Goal: Task Accomplishment & Management: Use online tool/utility

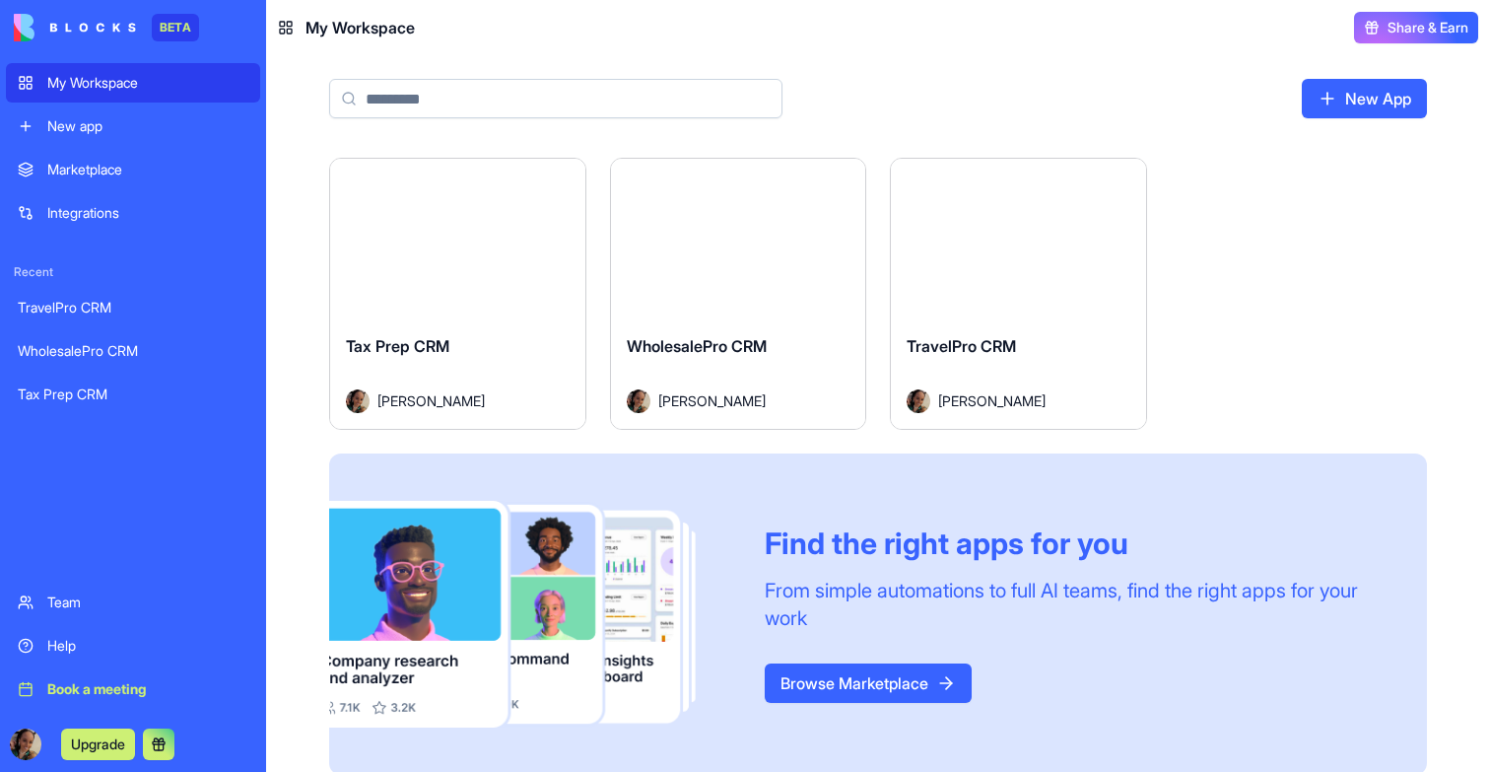
click at [440, 294] on div "Launch" at bounding box center [457, 239] width 255 height 160
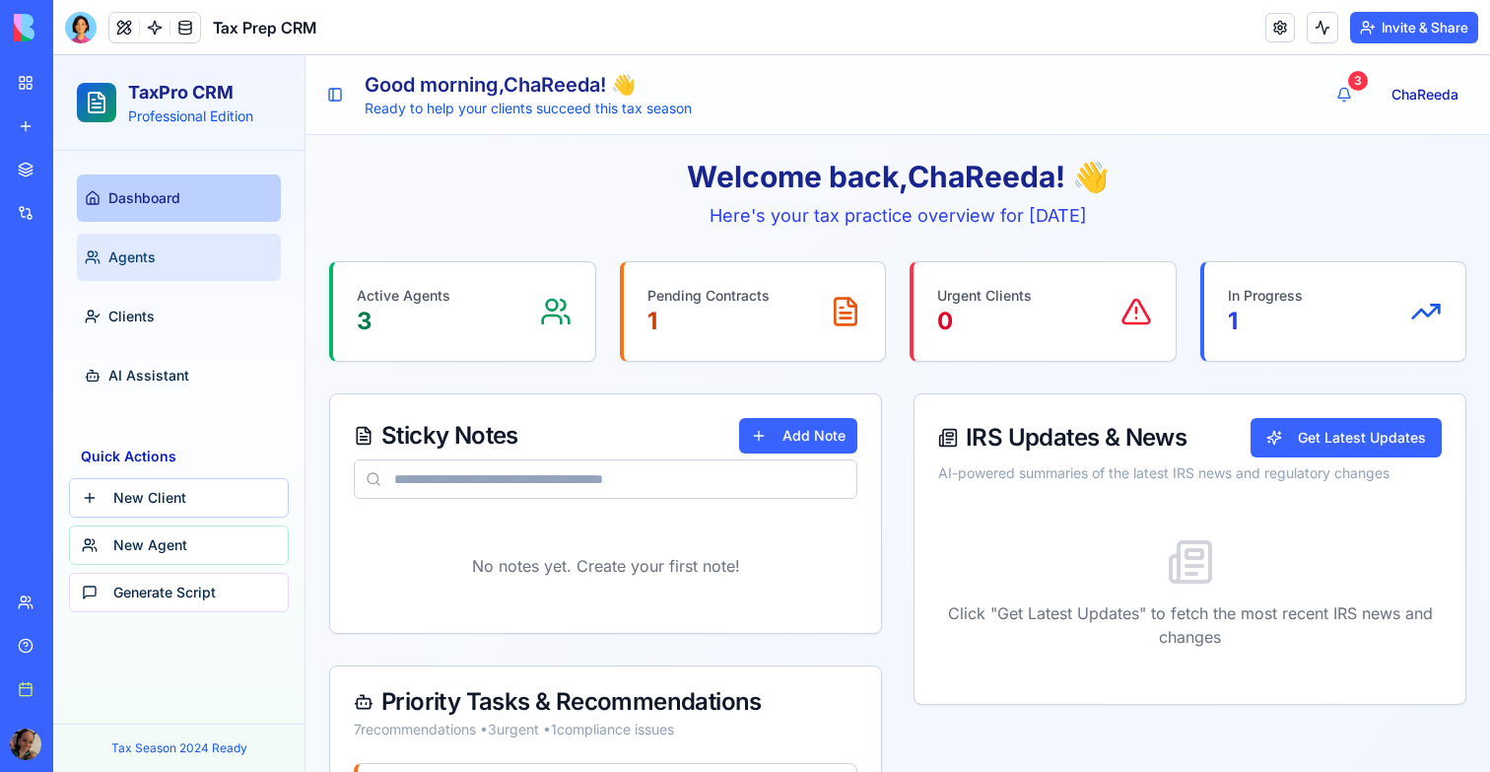
click at [136, 254] on span "Agents" at bounding box center [131, 257] width 47 height 20
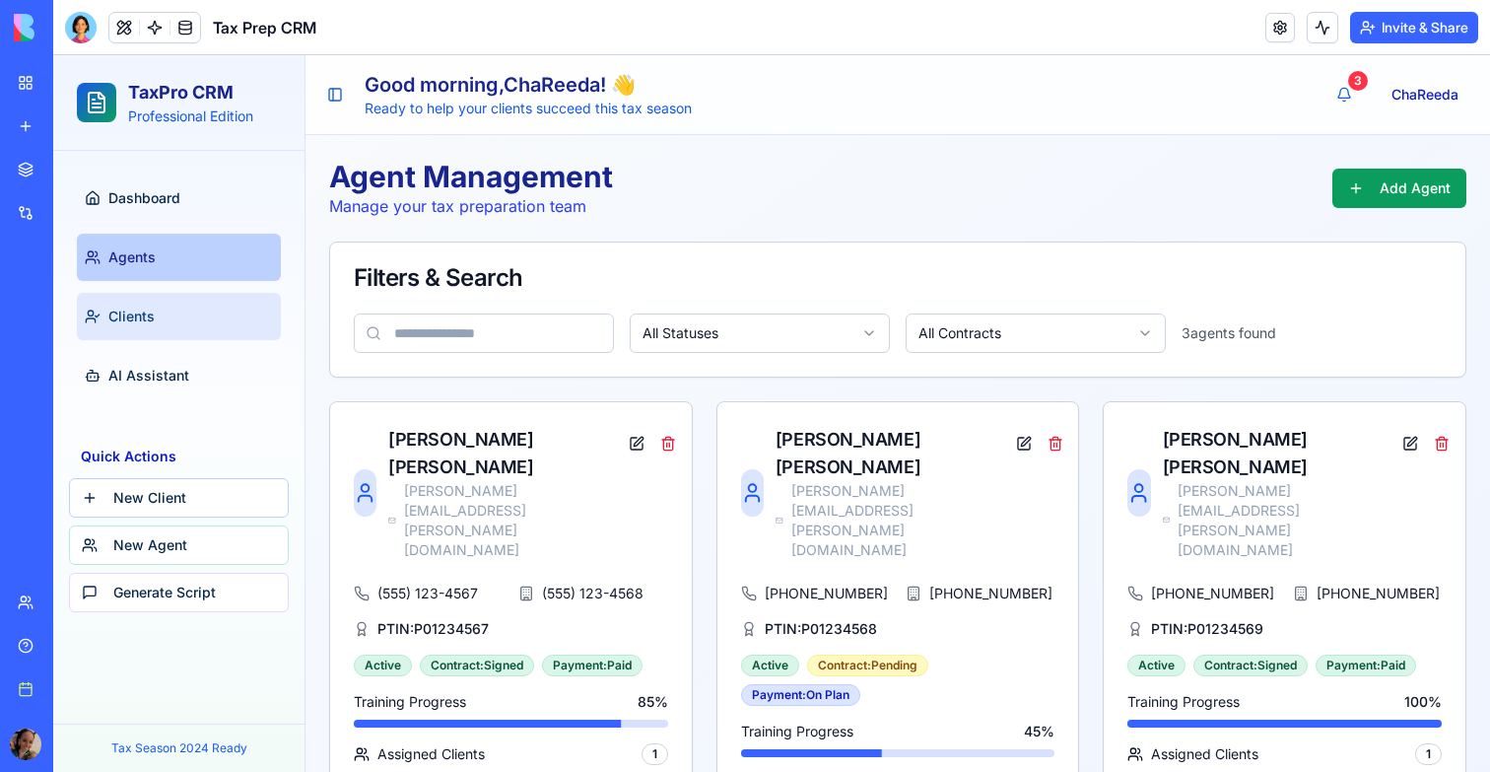
click at [138, 304] on link "Clients" at bounding box center [179, 316] width 204 height 47
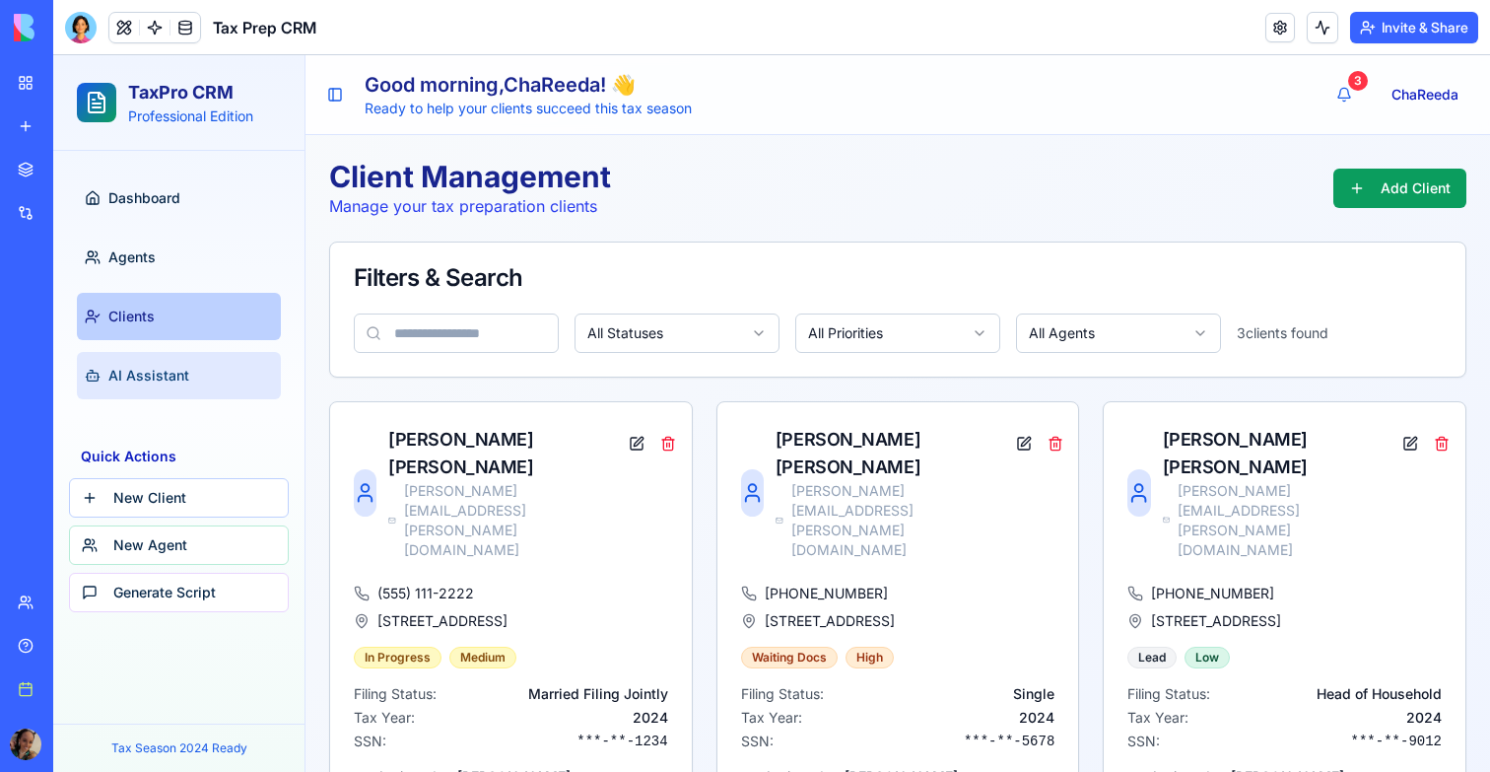
click at [145, 352] on link "AI Assistant" at bounding box center [179, 375] width 204 height 47
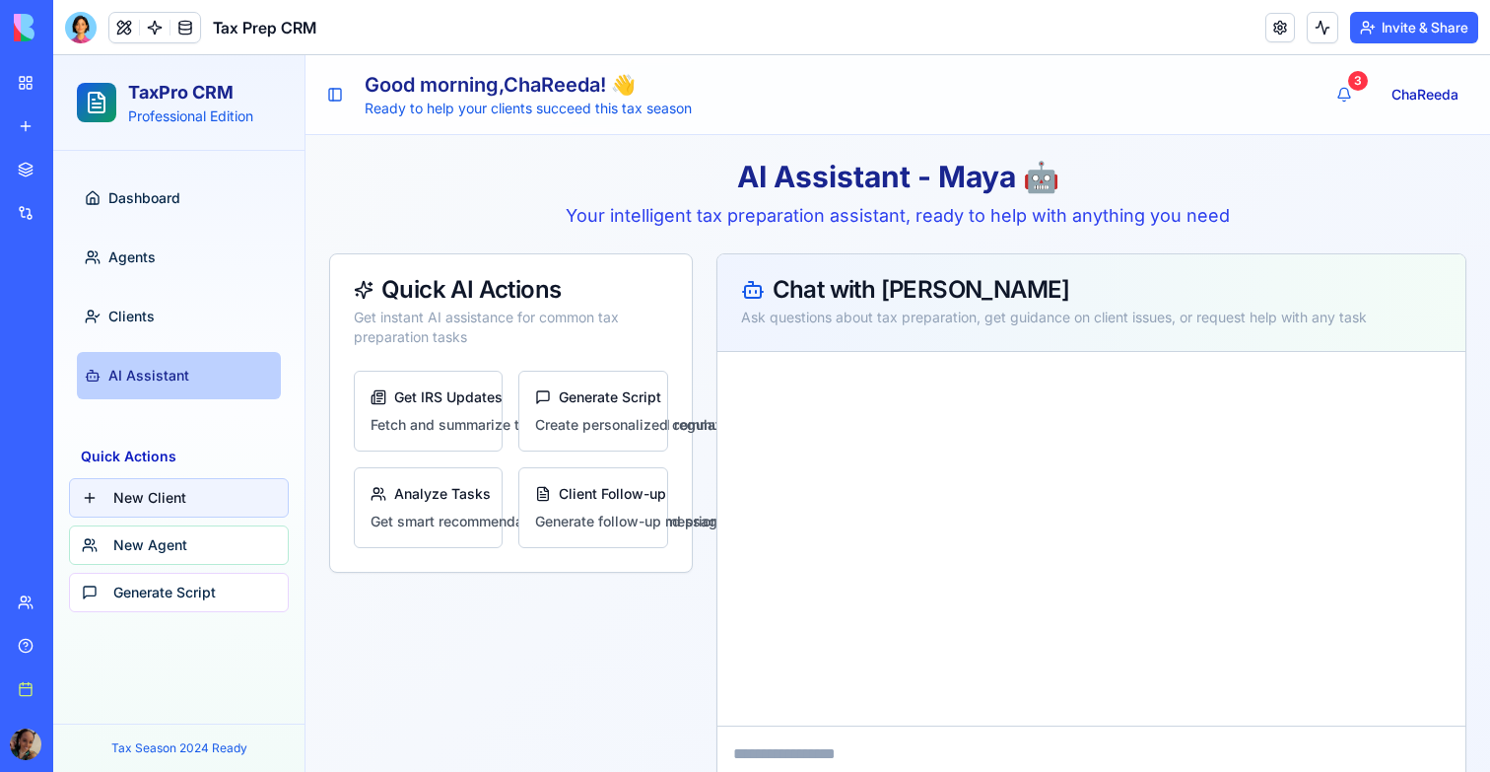
click at [166, 492] on button "New Client" at bounding box center [179, 497] width 220 height 39
click at [167, 546] on button "New Agent" at bounding box center [179, 544] width 220 height 39
click at [167, 582] on button "Generate Script" at bounding box center [179, 592] width 220 height 39
click at [177, 500] on button "New Client" at bounding box center [179, 497] width 220 height 39
click at [146, 252] on span "Agents" at bounding box center [131, 257] width 47 height 20
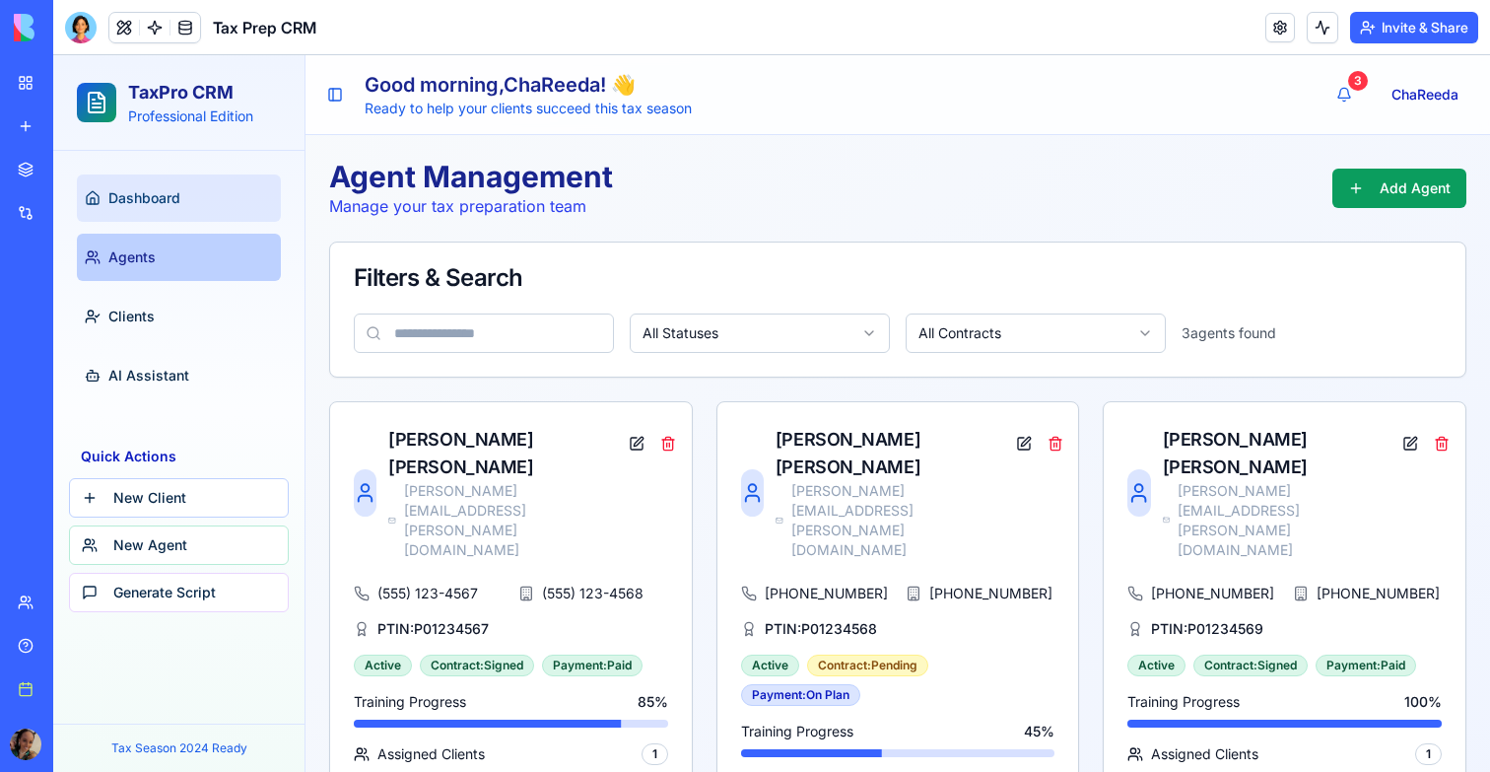
click at [146, 191] on span "Dashboard" at bounding box center [144, 198] width 72 height 20
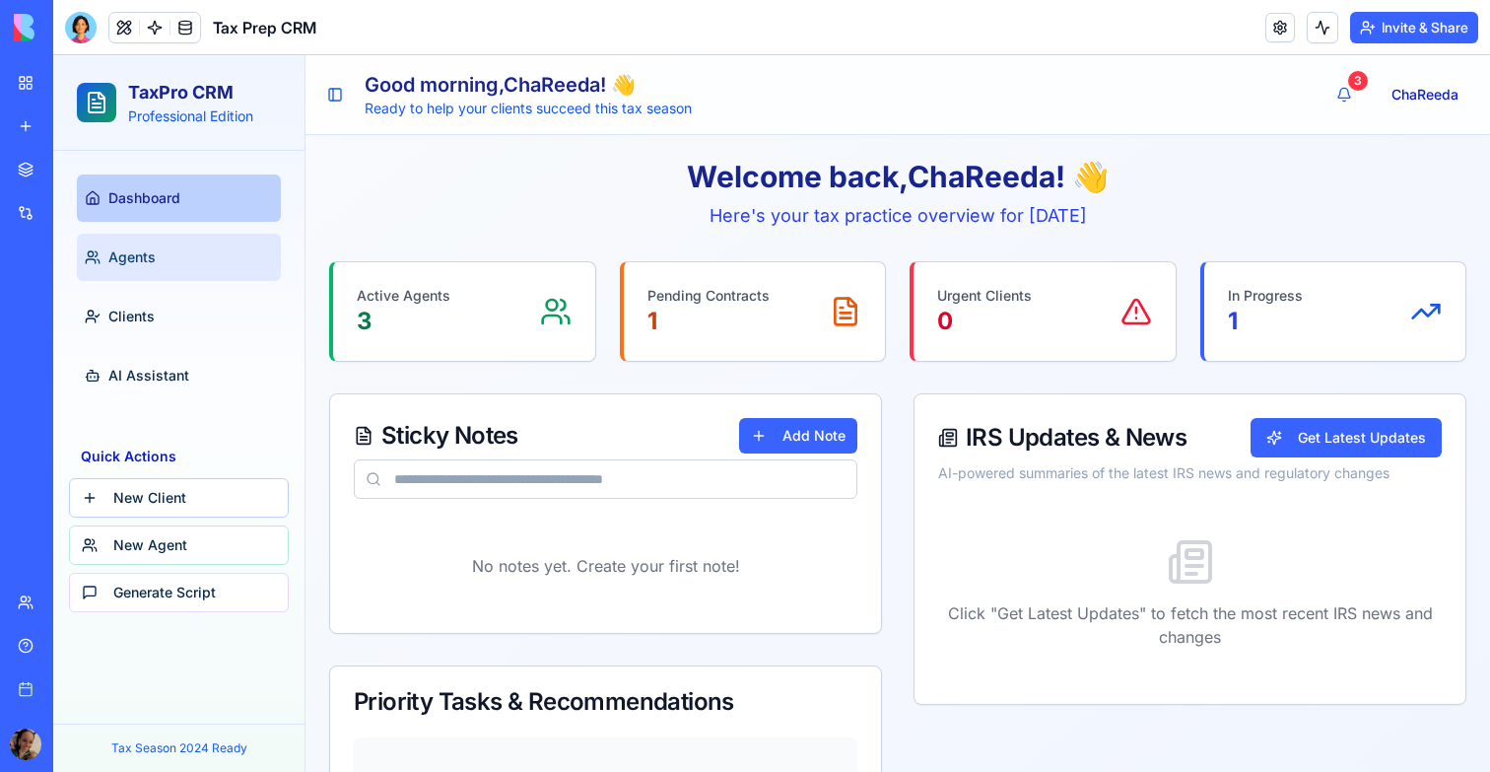
click at [134, 236] on link "Agents" at bounding box center [179, 257] width 204 height 47
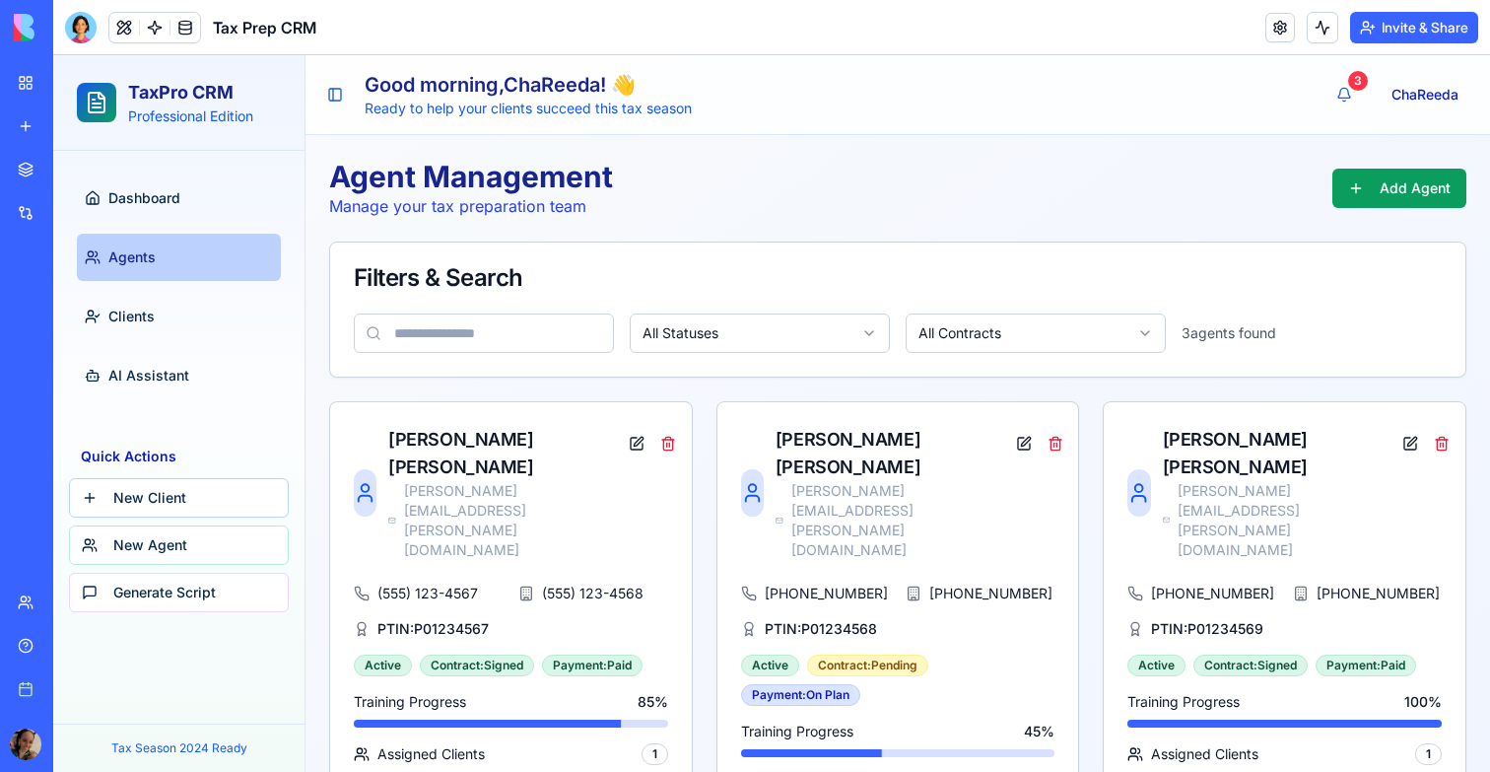
click at [127, 275] on link "Agents" at bounding box center [179, 257] width 204 height 47
click at [127, 308] on span "Clients" at bounding box center [131, 316] width 46 height 20
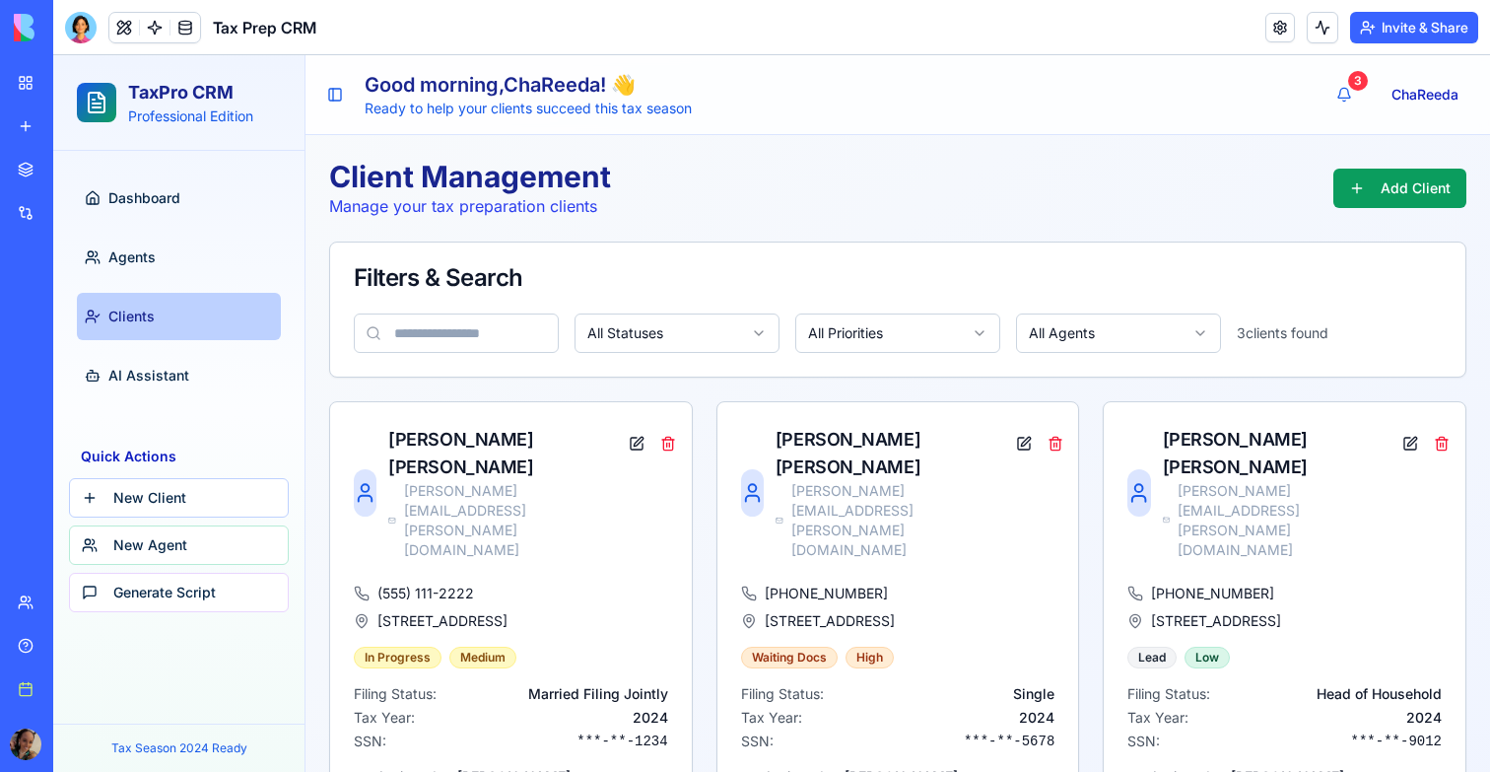
click at [231, 171] on div "Dashboard Agents Clients AI Assistant" at bounding box center [179, 287] width 220 height 240
click at [228, 188] on link "Dashboard" at bounding box center [179, 197] width 204 height 47
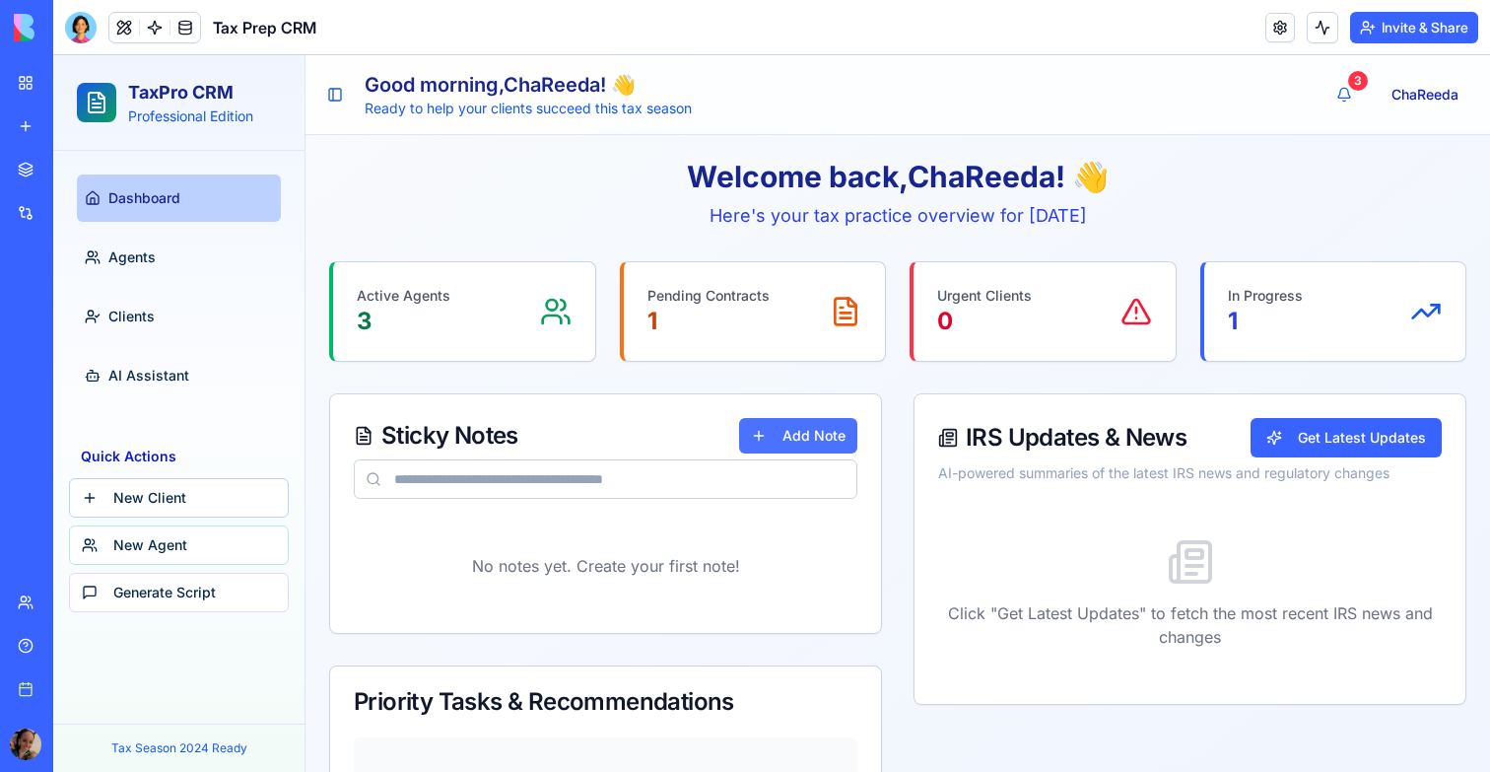
click at [813, 444] on button "Add Note" at bounding box center [798, 435] width 118 height 35
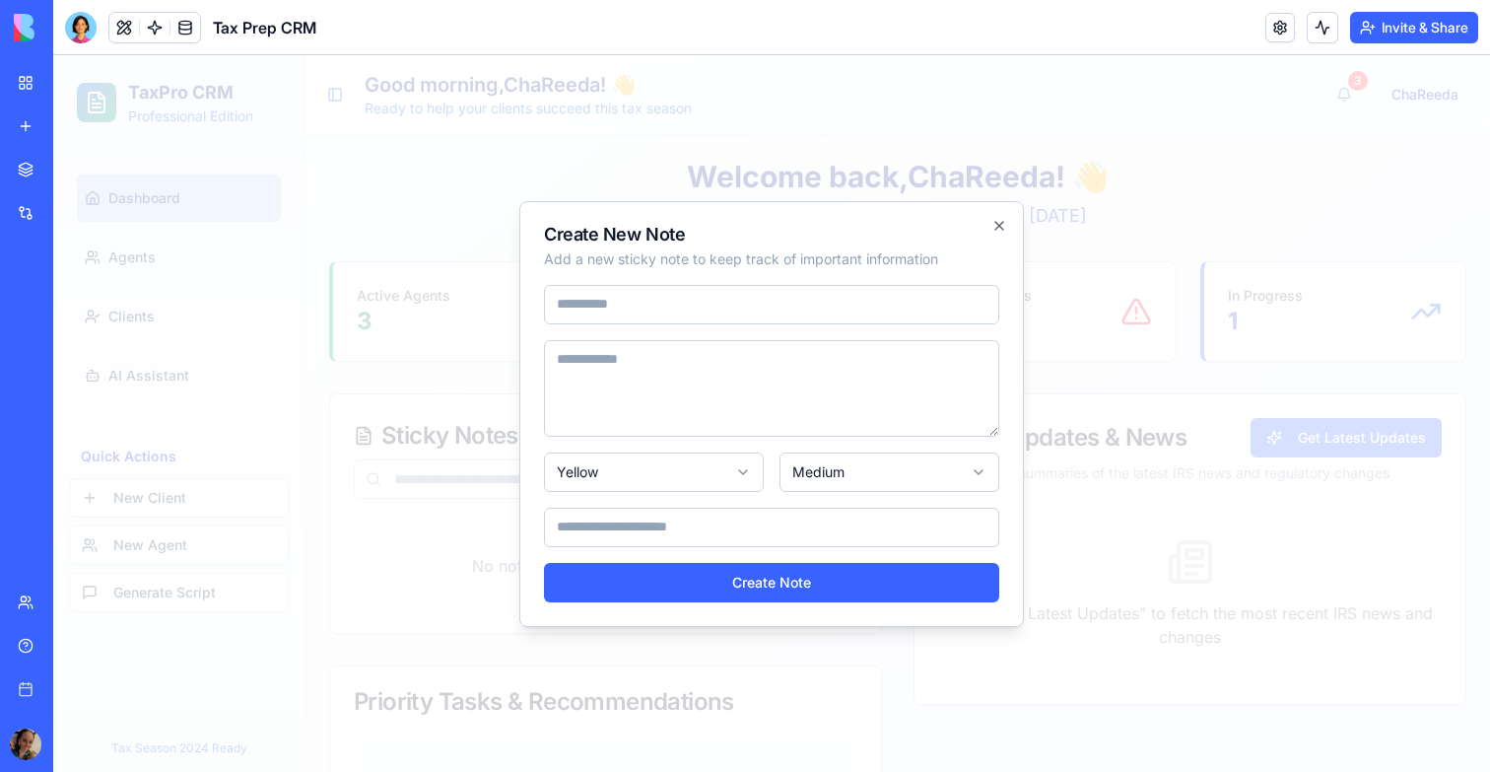
click at [1117, 470] on div at bounding box center [771, 413] width 1437 height 716
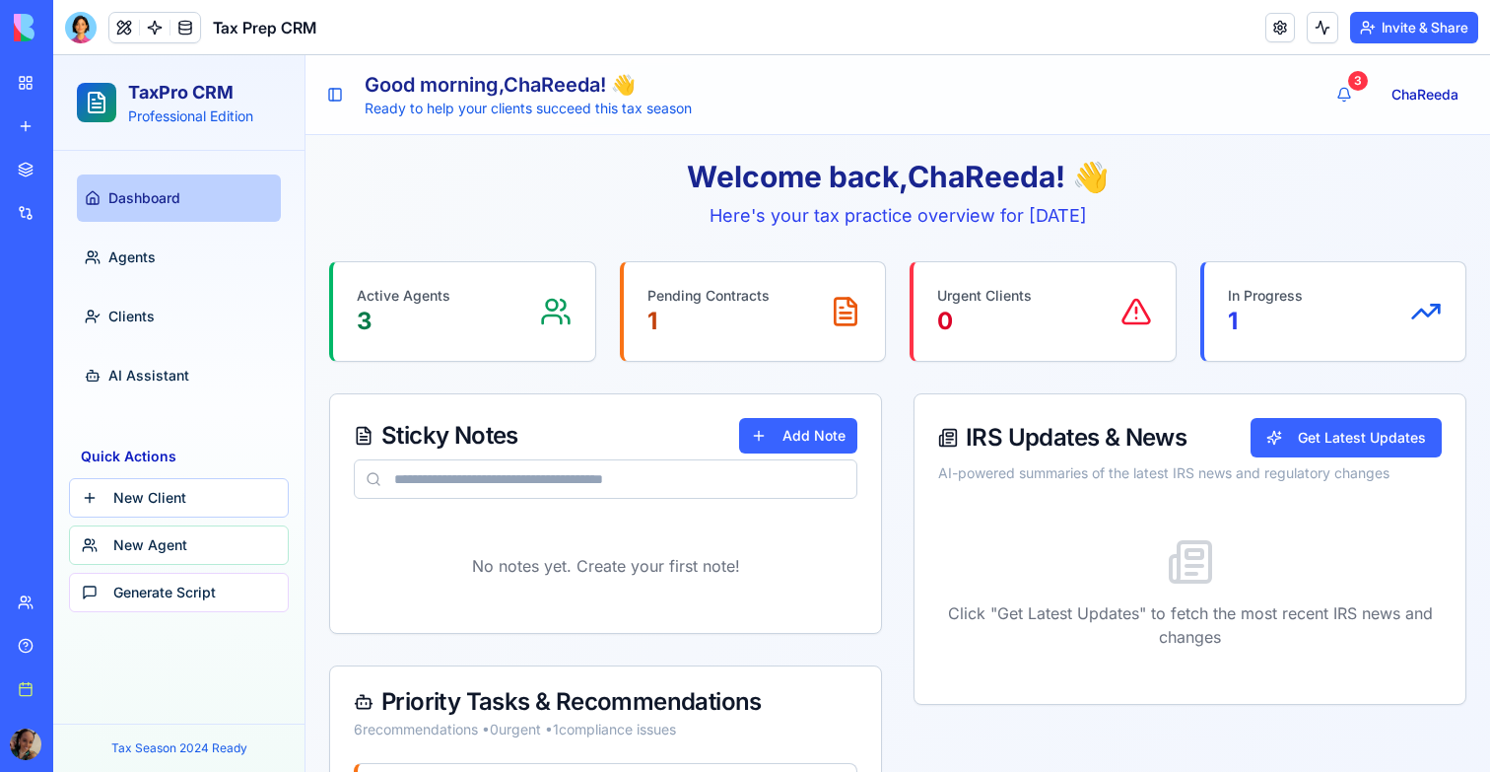
click at [38, 728] on div "Upgrade" at bounding box center [27, 744] width 26 height 32
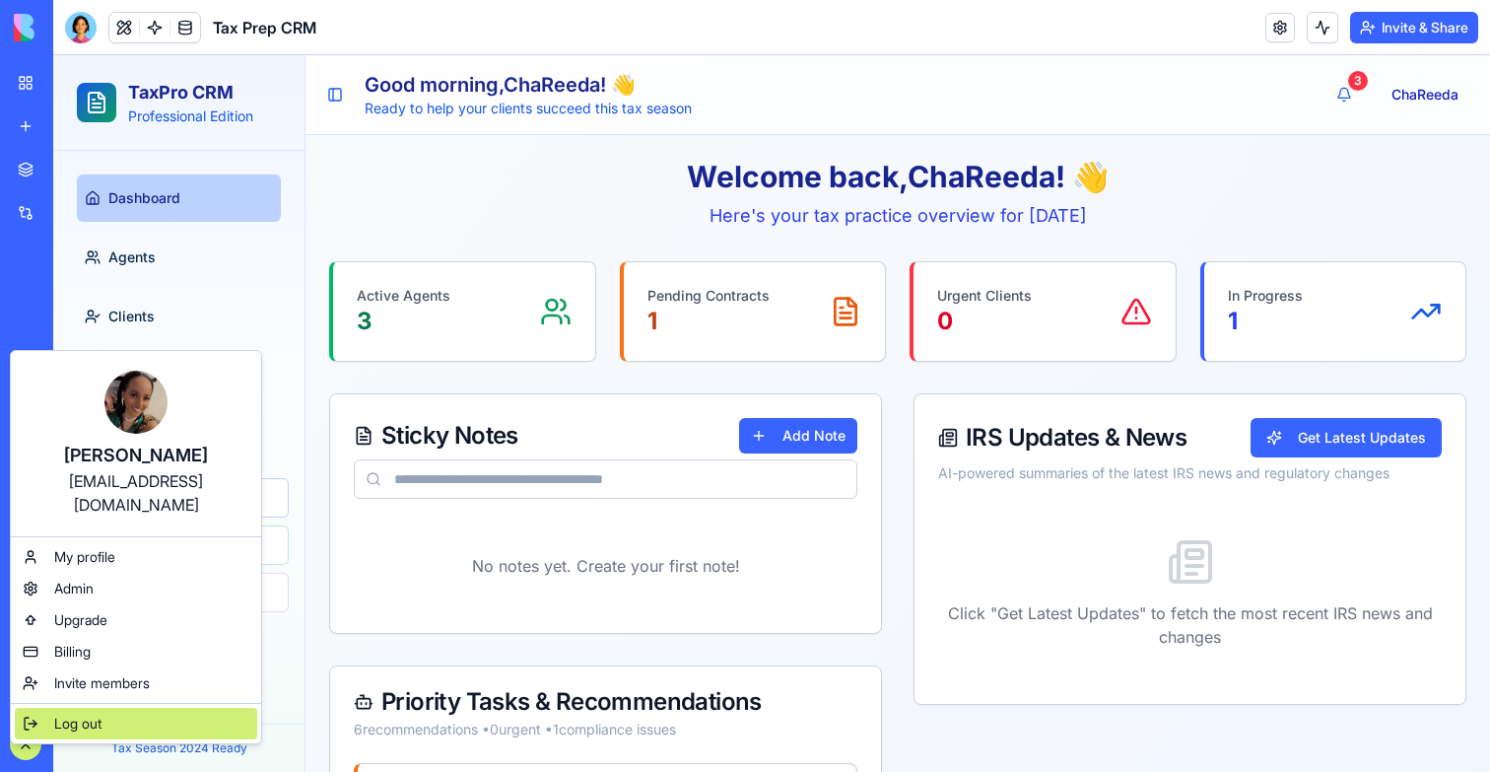
click at [76, 713] on span "Log out" at bounding box center [77, 723] width 47 height 20
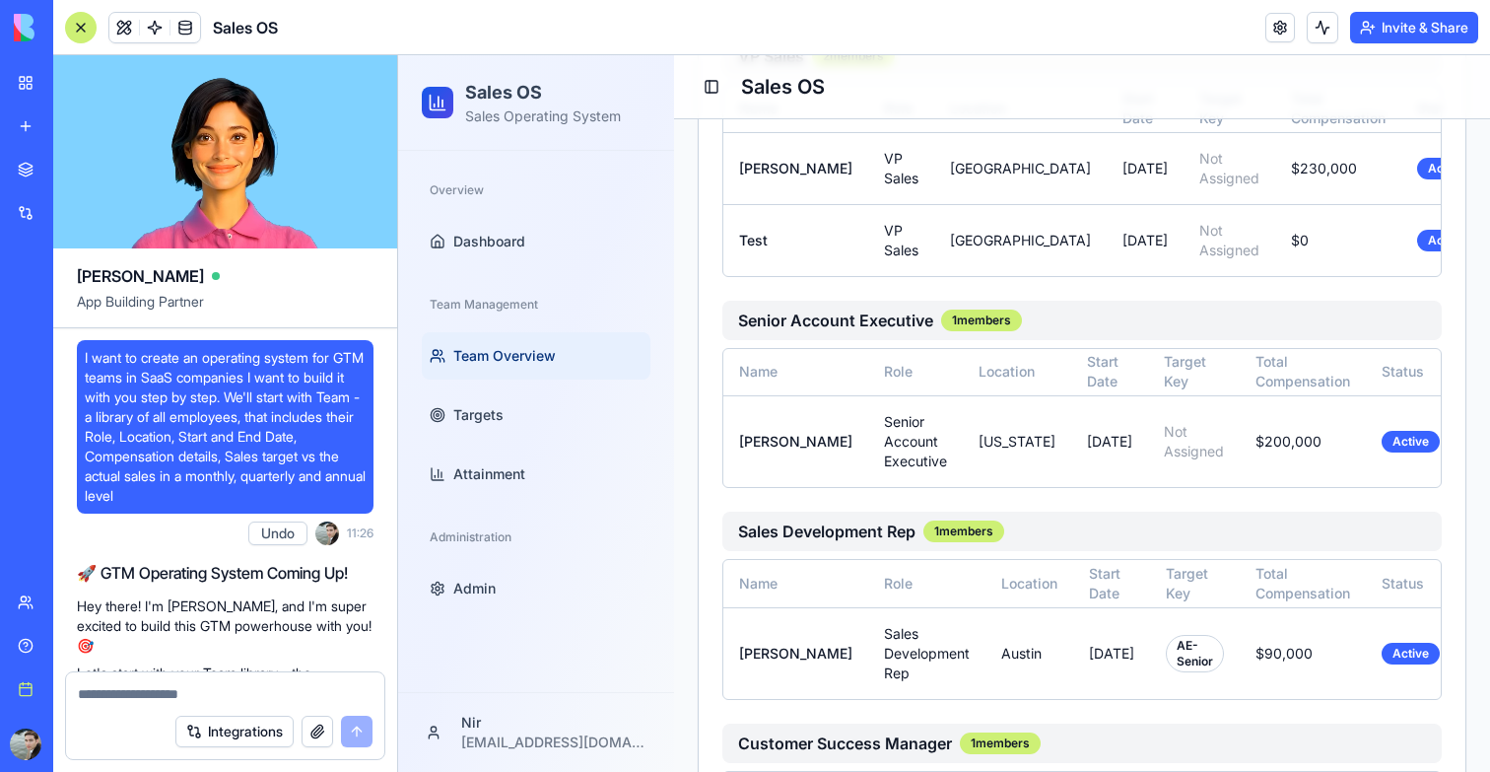
scroll to position [68269, 0]
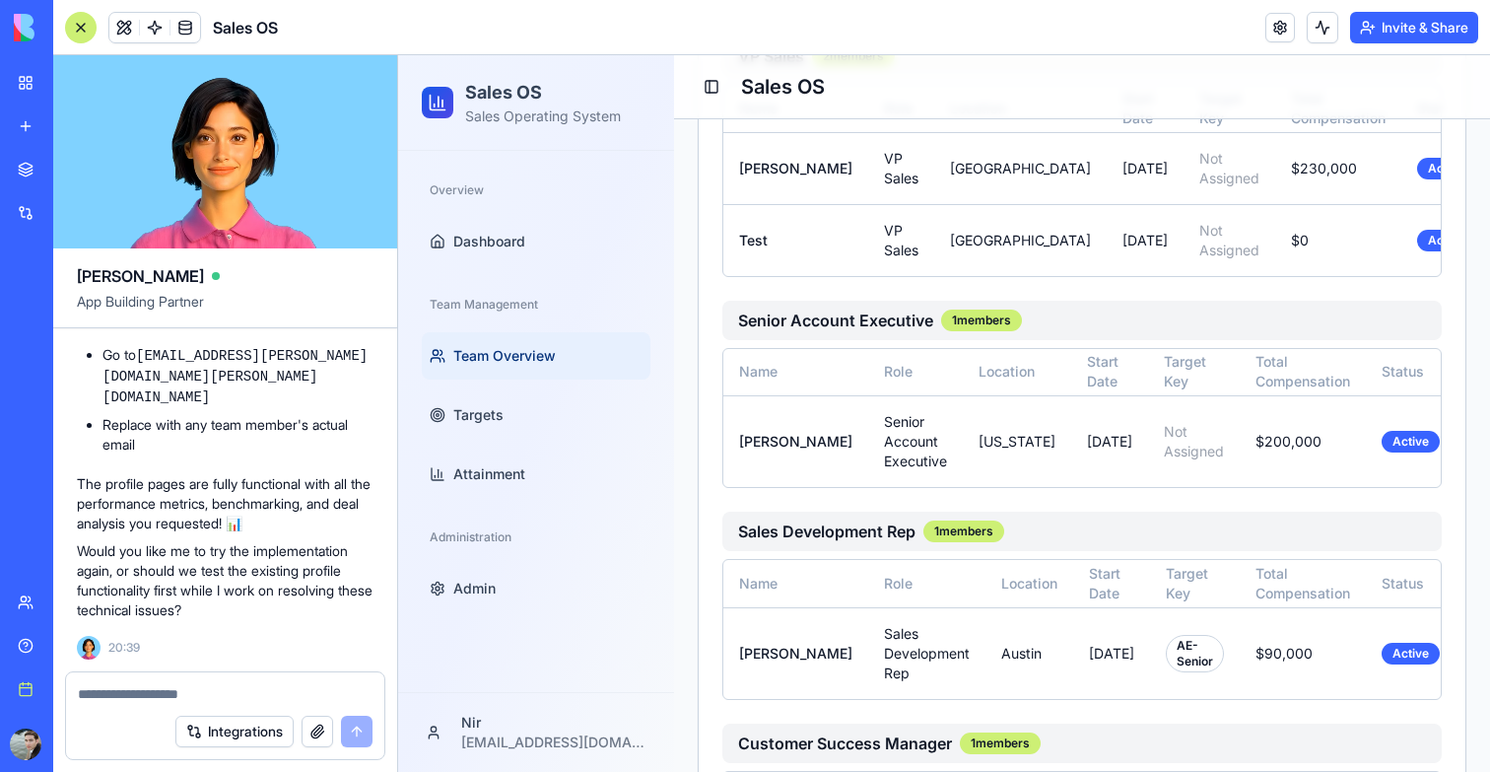
click at [30, 77] on link "My Workspace" at bounding box center [45, 82] width 79 height 39
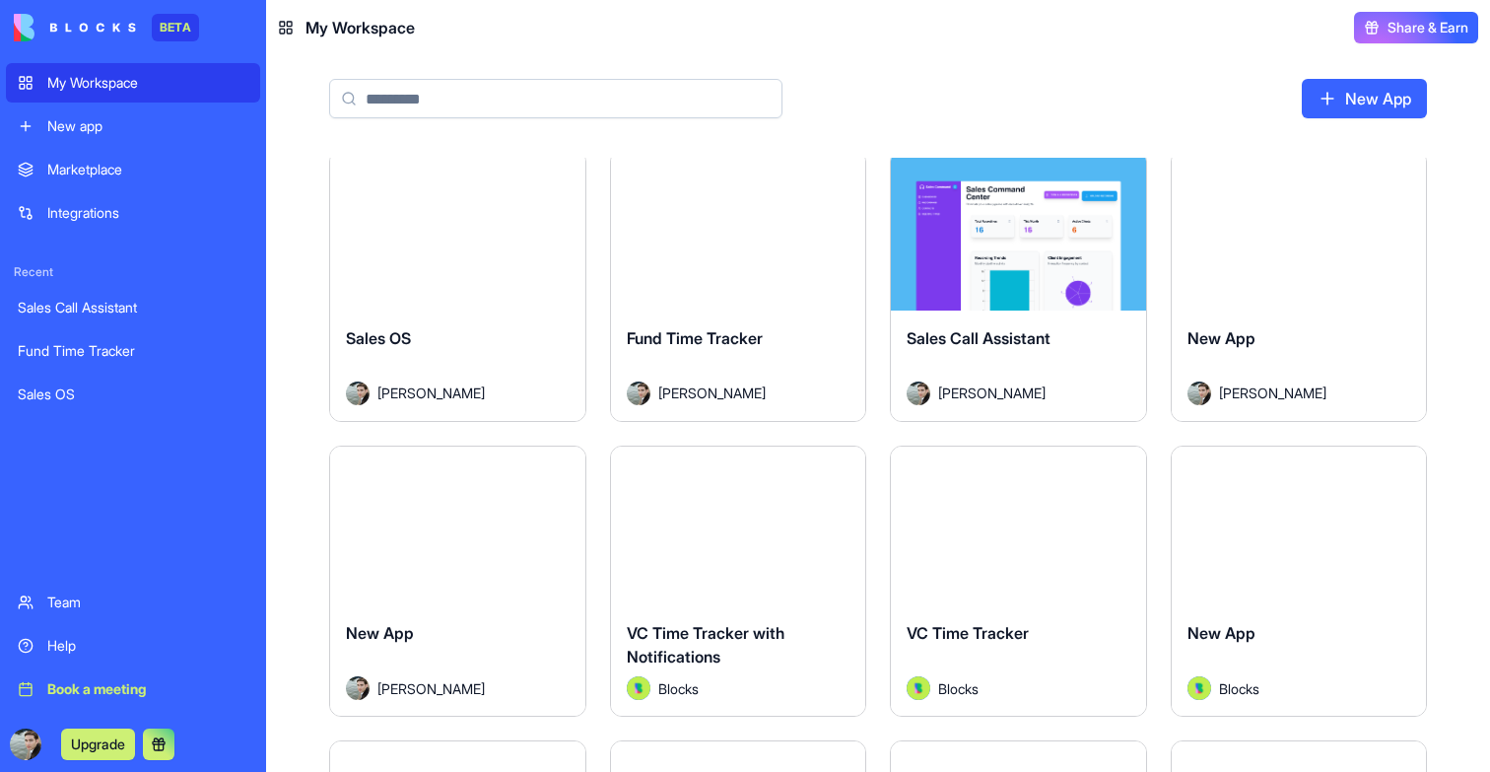
scroll to position [1201, 0]
